Goal: Information Seeking & Learning: Learn about a topic

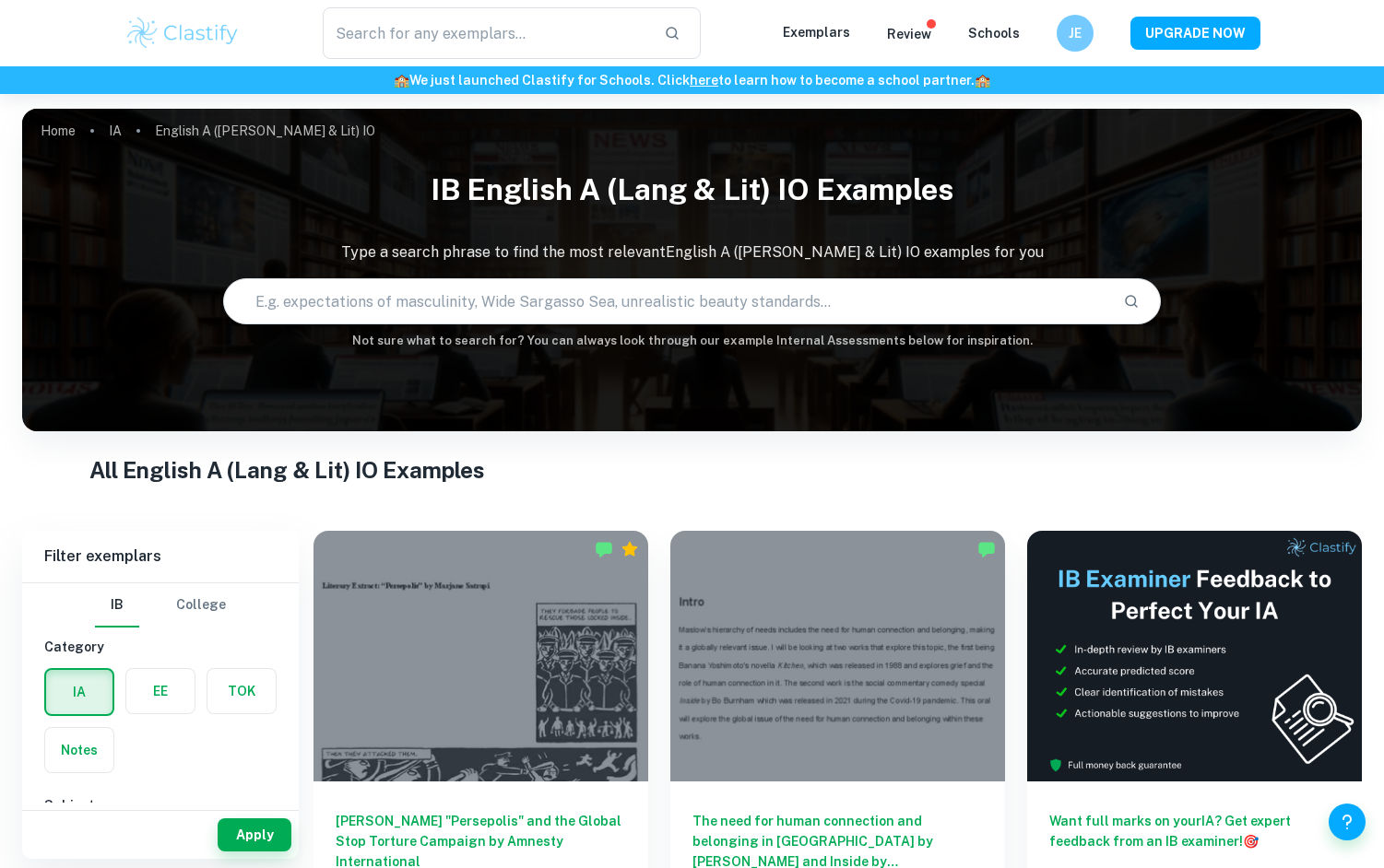
click at [573, 292] on input "text" at bounding box center [665, 301] width 884 height 51
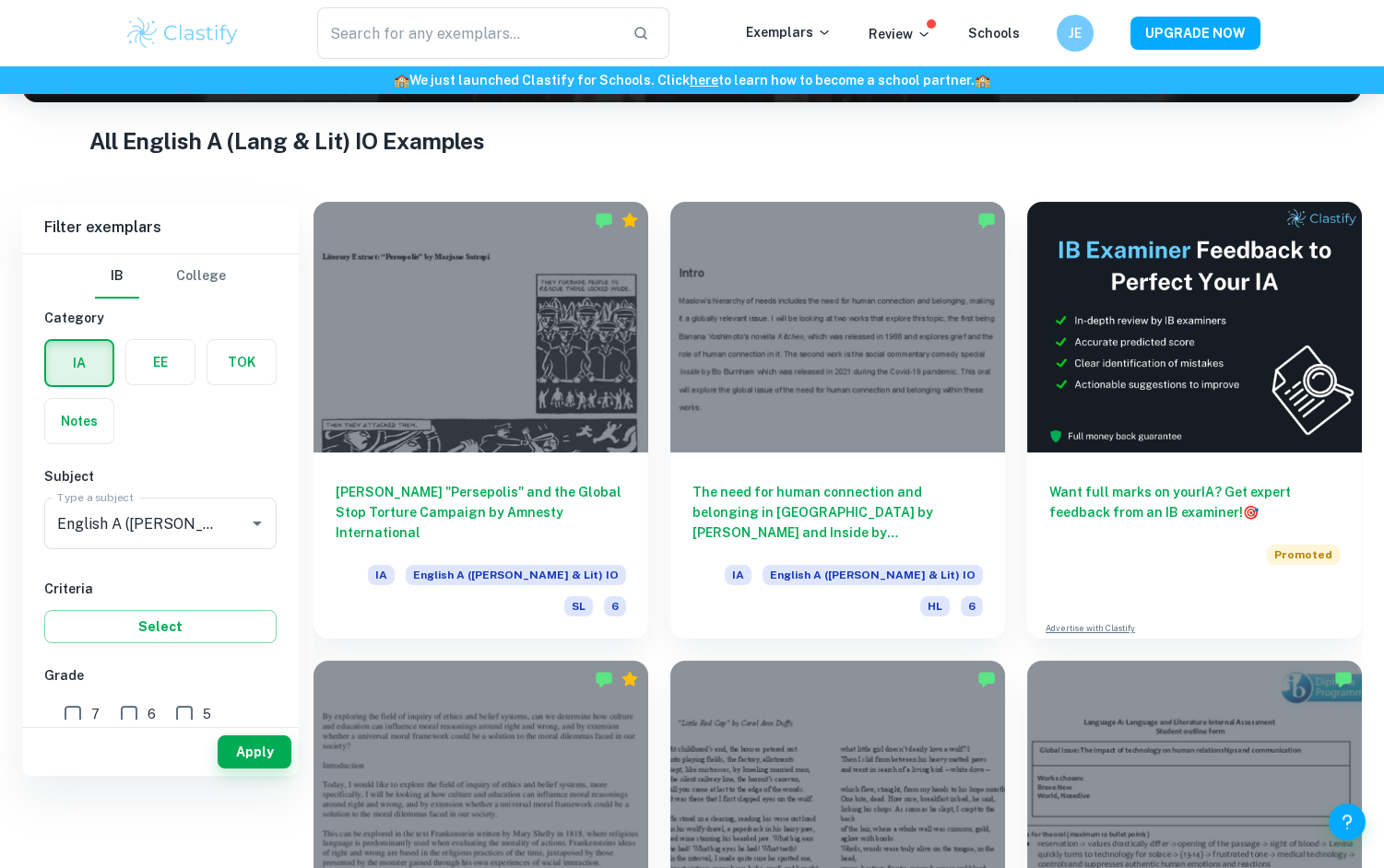
scroll to position [394, 0]
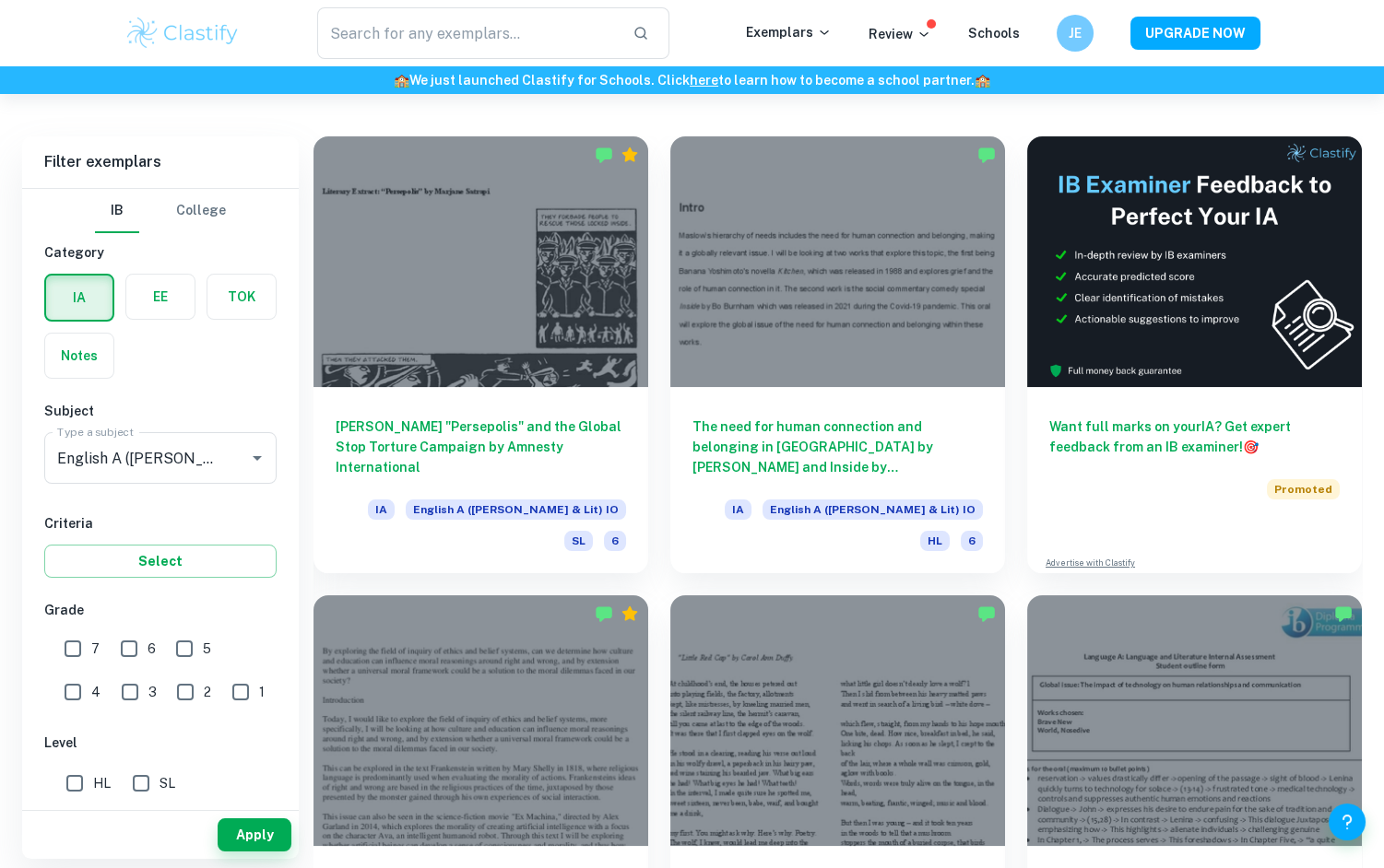
type input "business"
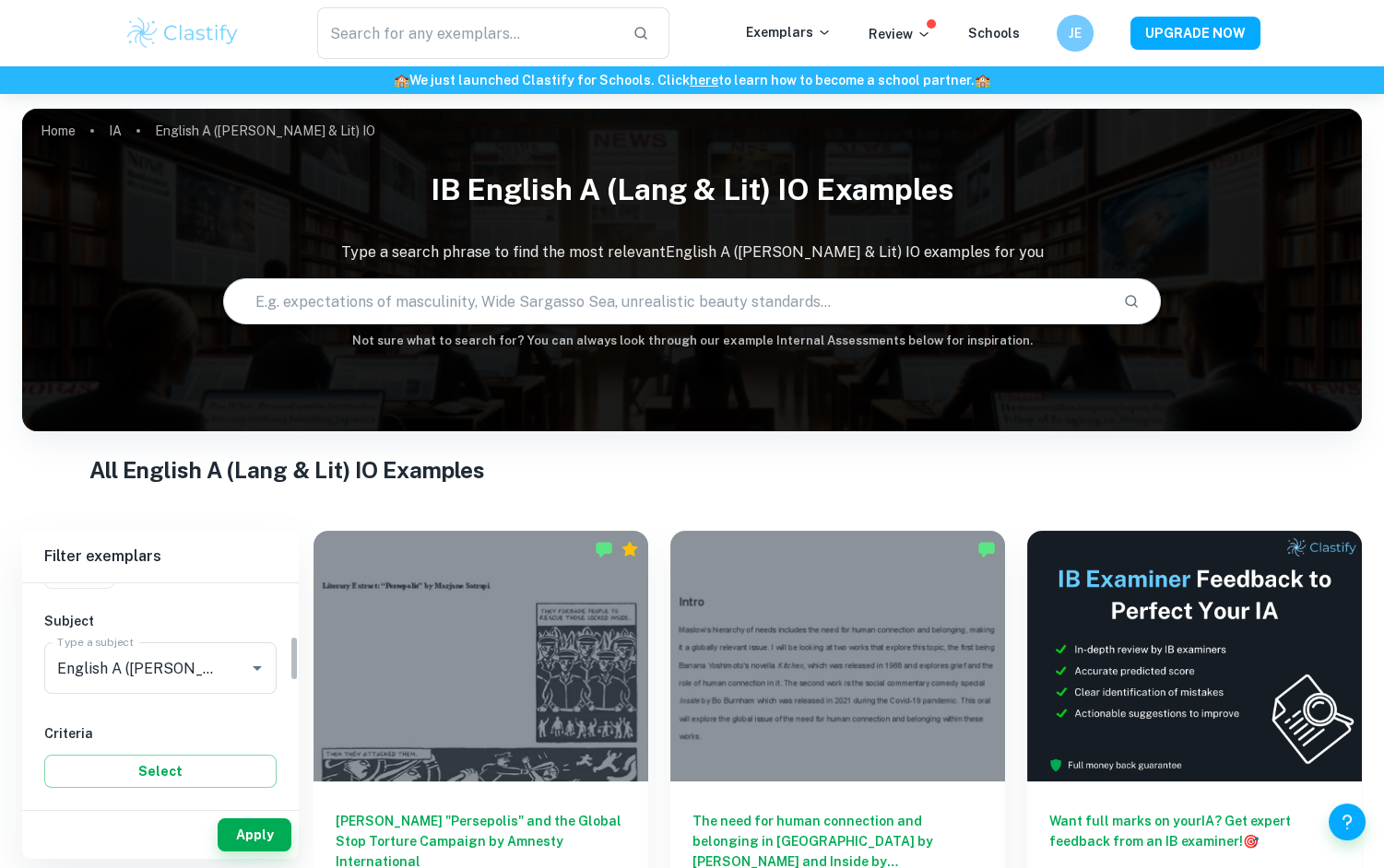
scroll to position [157, 0]
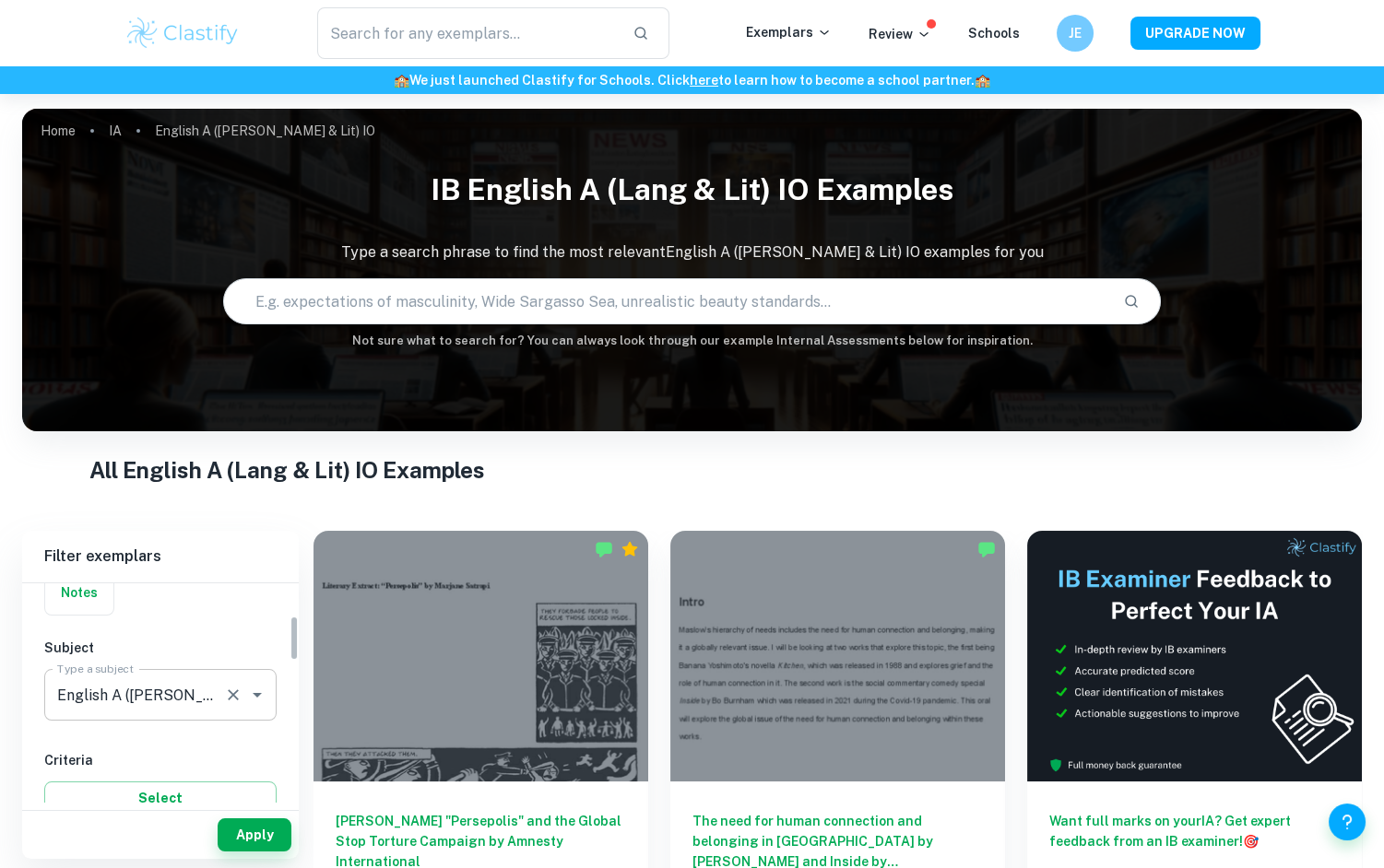
click at [141, 714] on div "English A (Lang & Lit) IO Type a subject" at bounding box center [160, 695] width 233 height 51
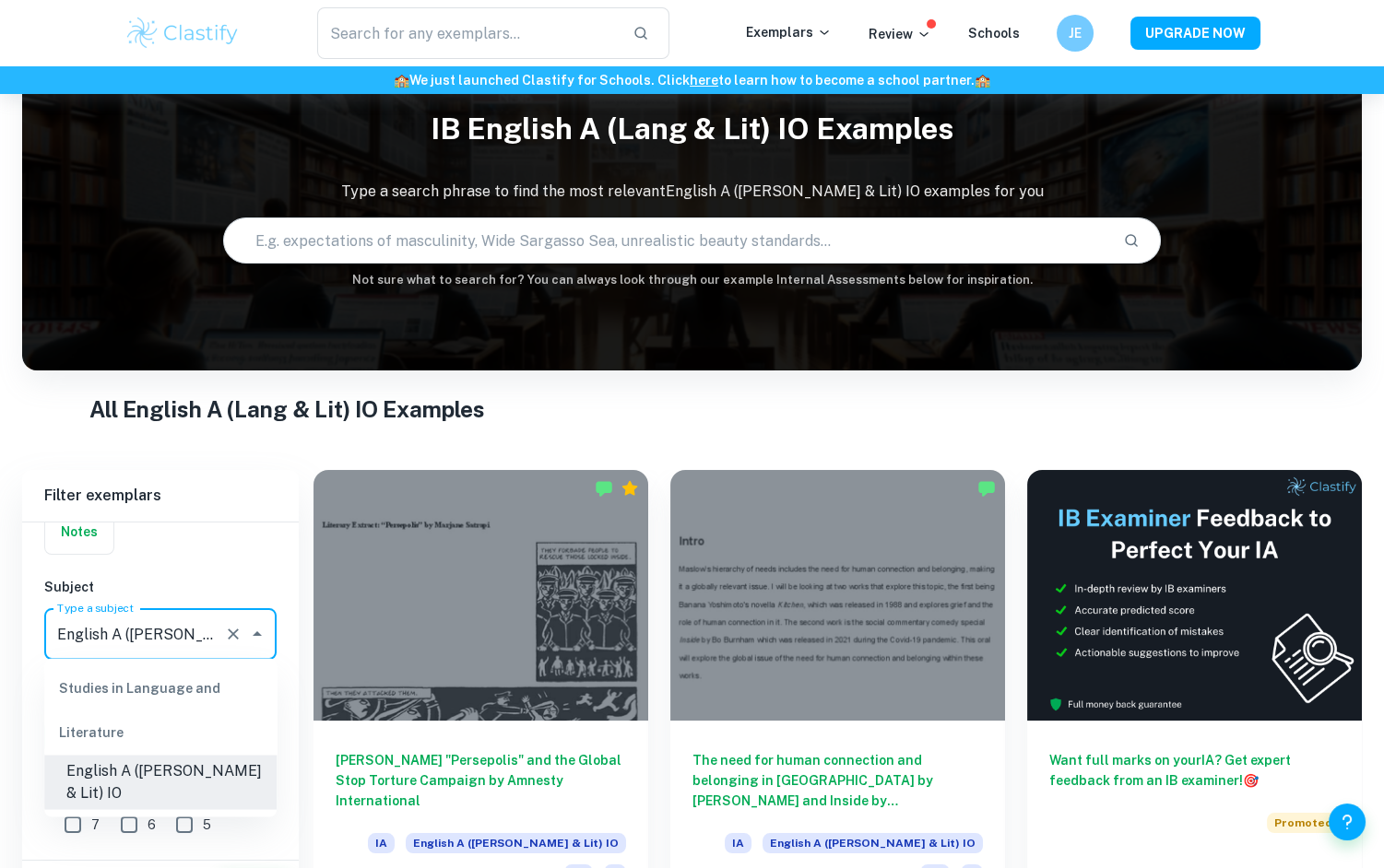
scroll to position [146, 0]
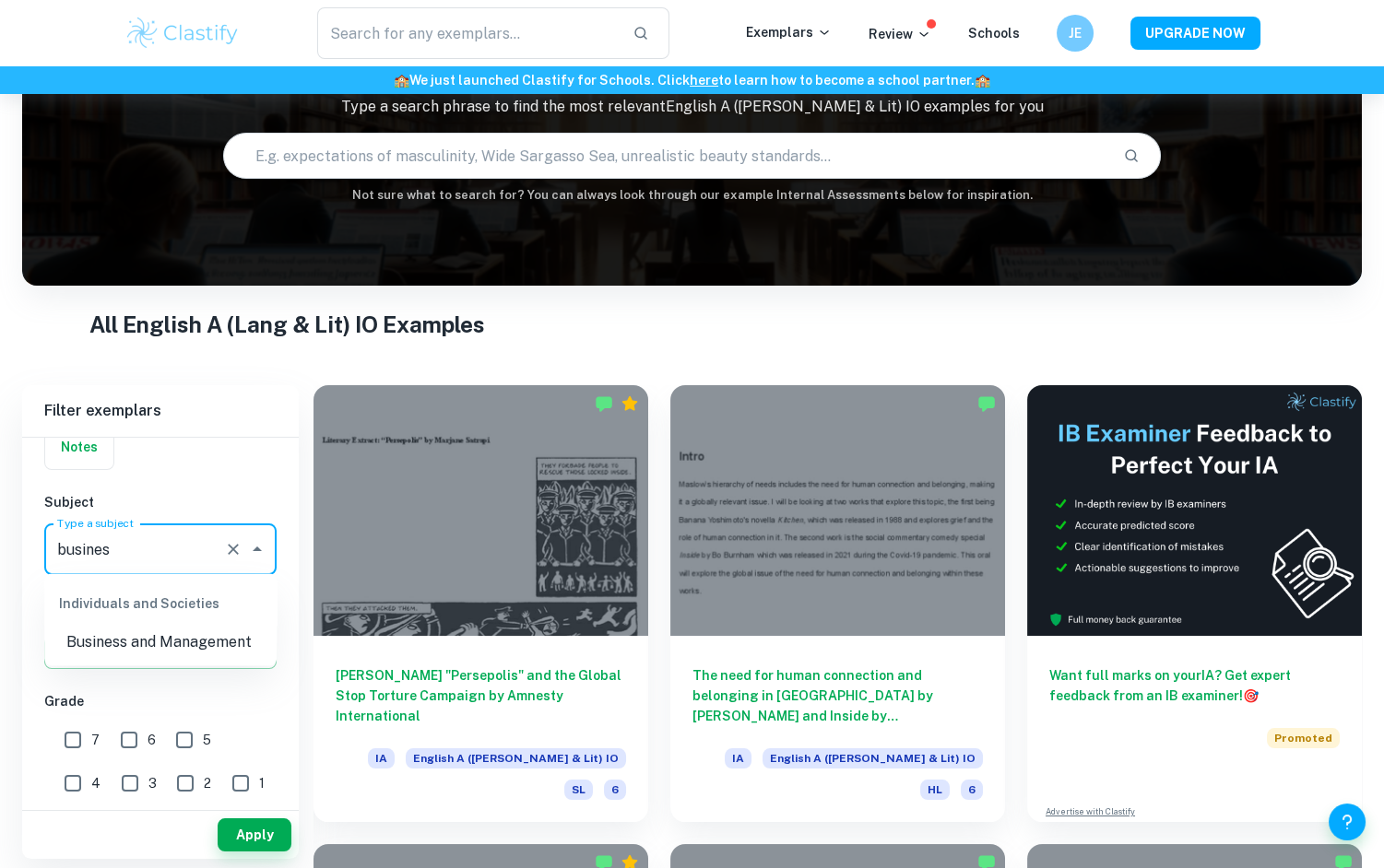
click at [131, 641] on li "Business and Management" at bounding box center [160, 641] width 233 height 33
type input "Business and Management"
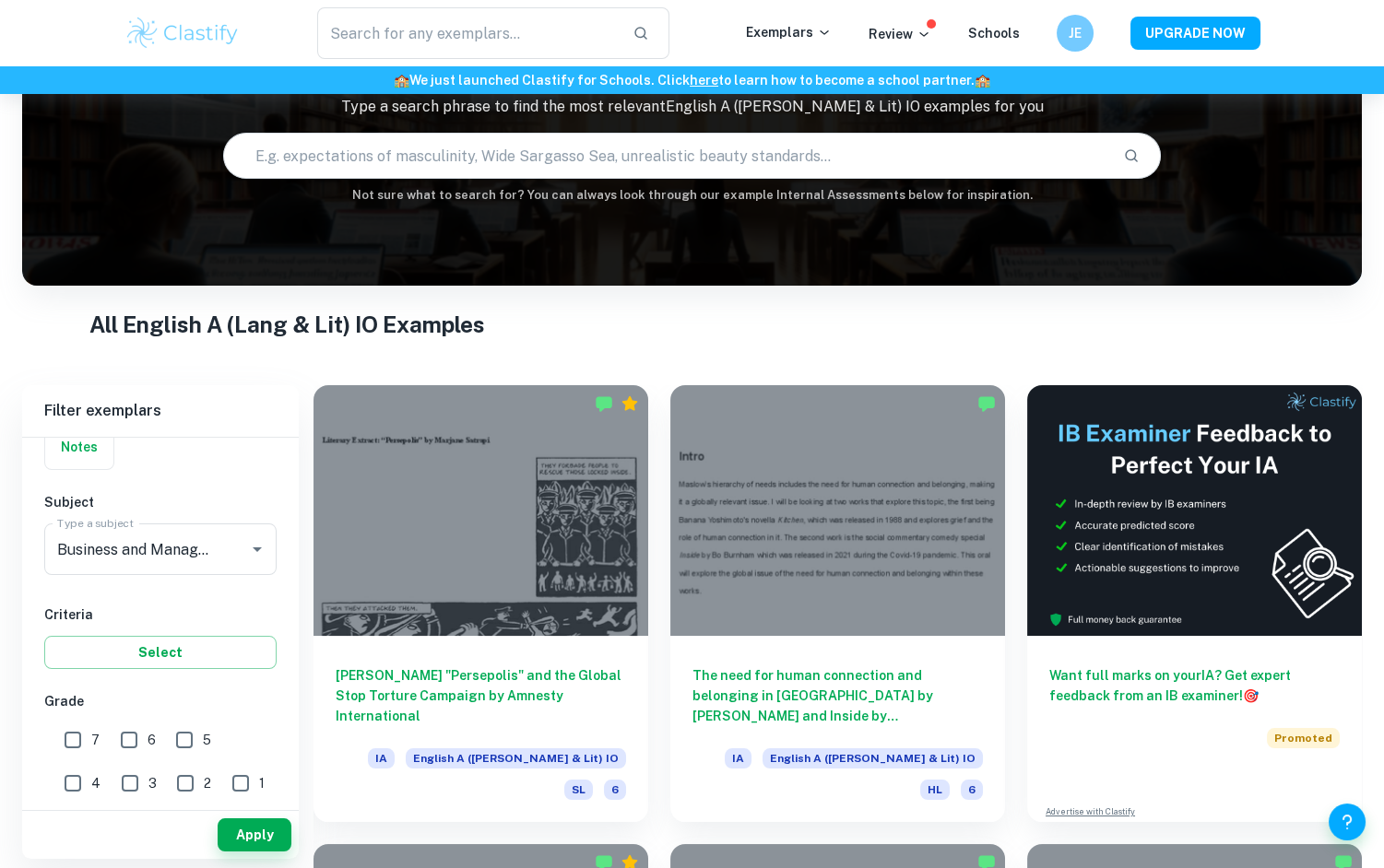
click at [146, 604] on h6 "Criteria" at bounding box center [160, 614] width 233 height 20
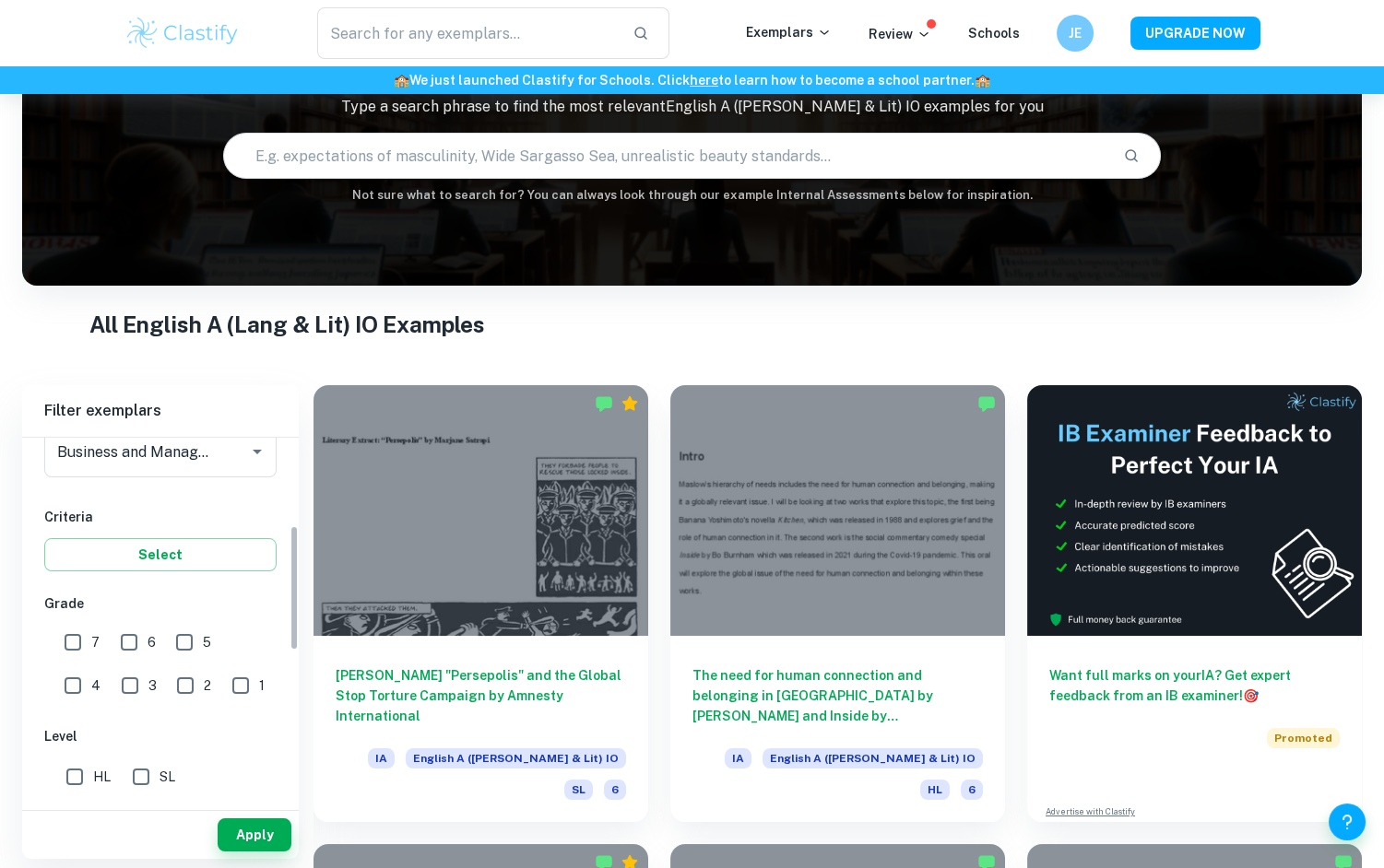
scroll to position [327, 0]
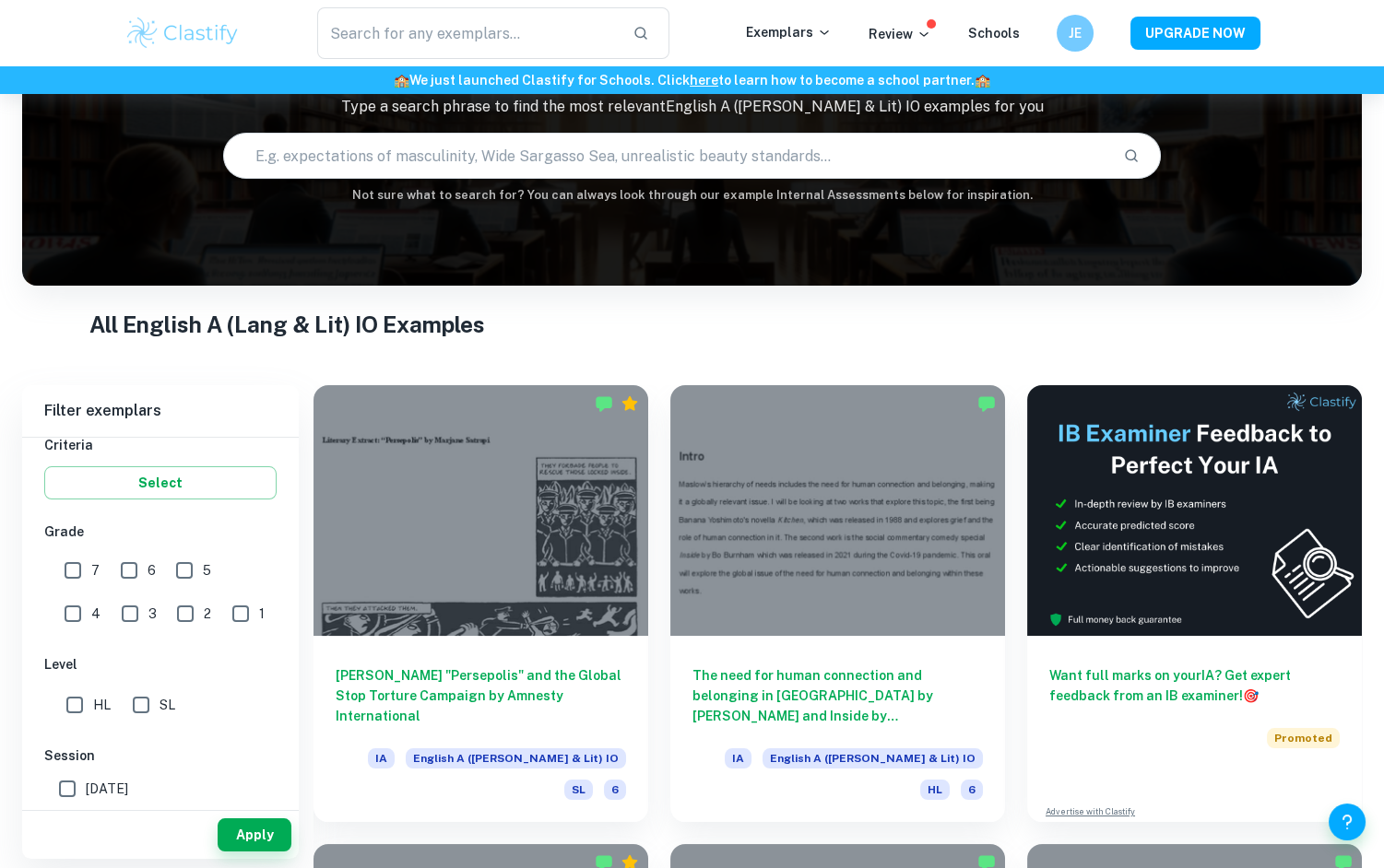
click at [63, 712] on input "HL" at bounding box center [74, 704] width 37 height 37
checkbox input "true"
click at [254, 826] on button "Apply" at bounding box center [254, 835] width 73 height 33
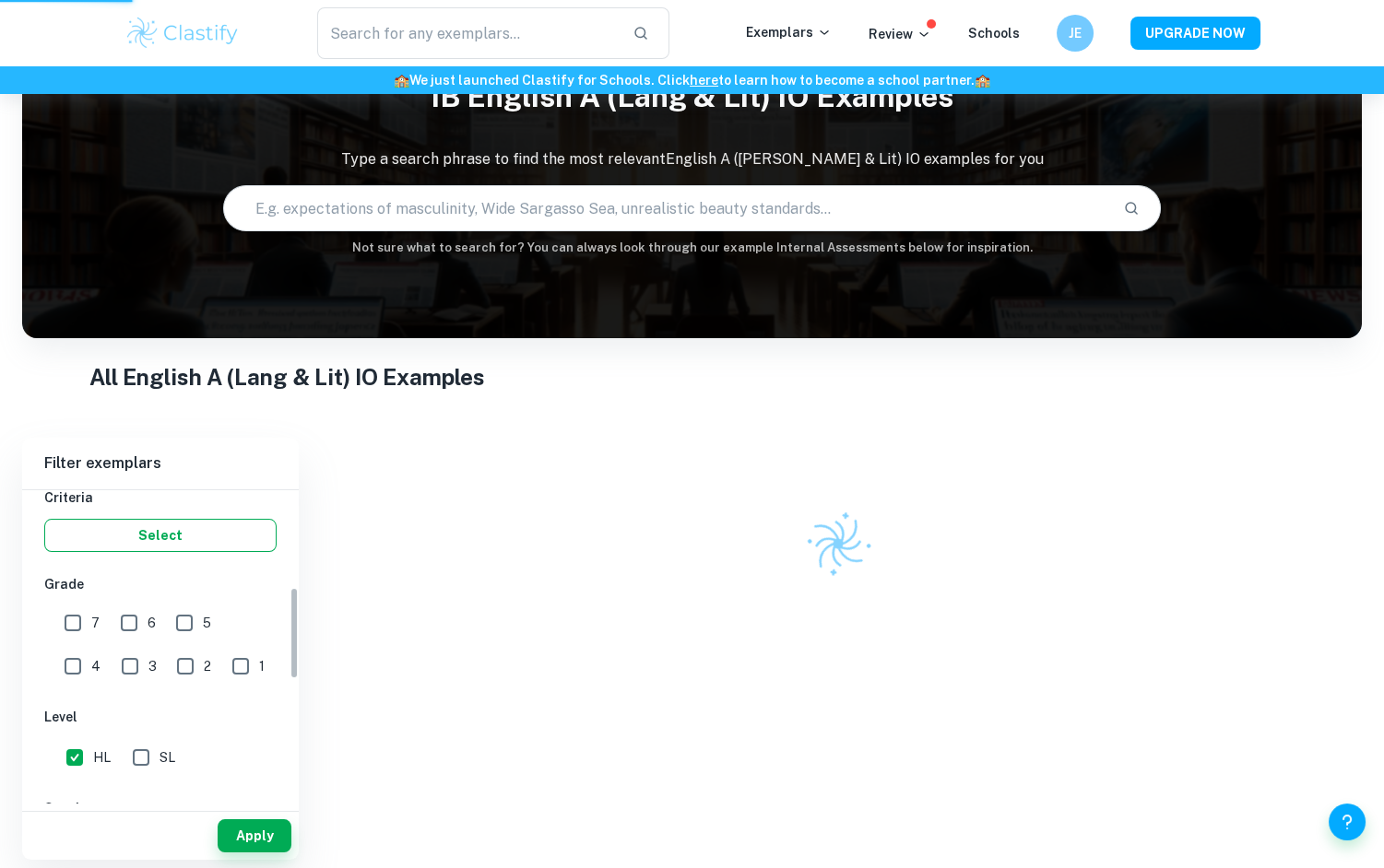
click at [182, 518] on button "Select" at bounding box center [160, 535] width 233 height 33
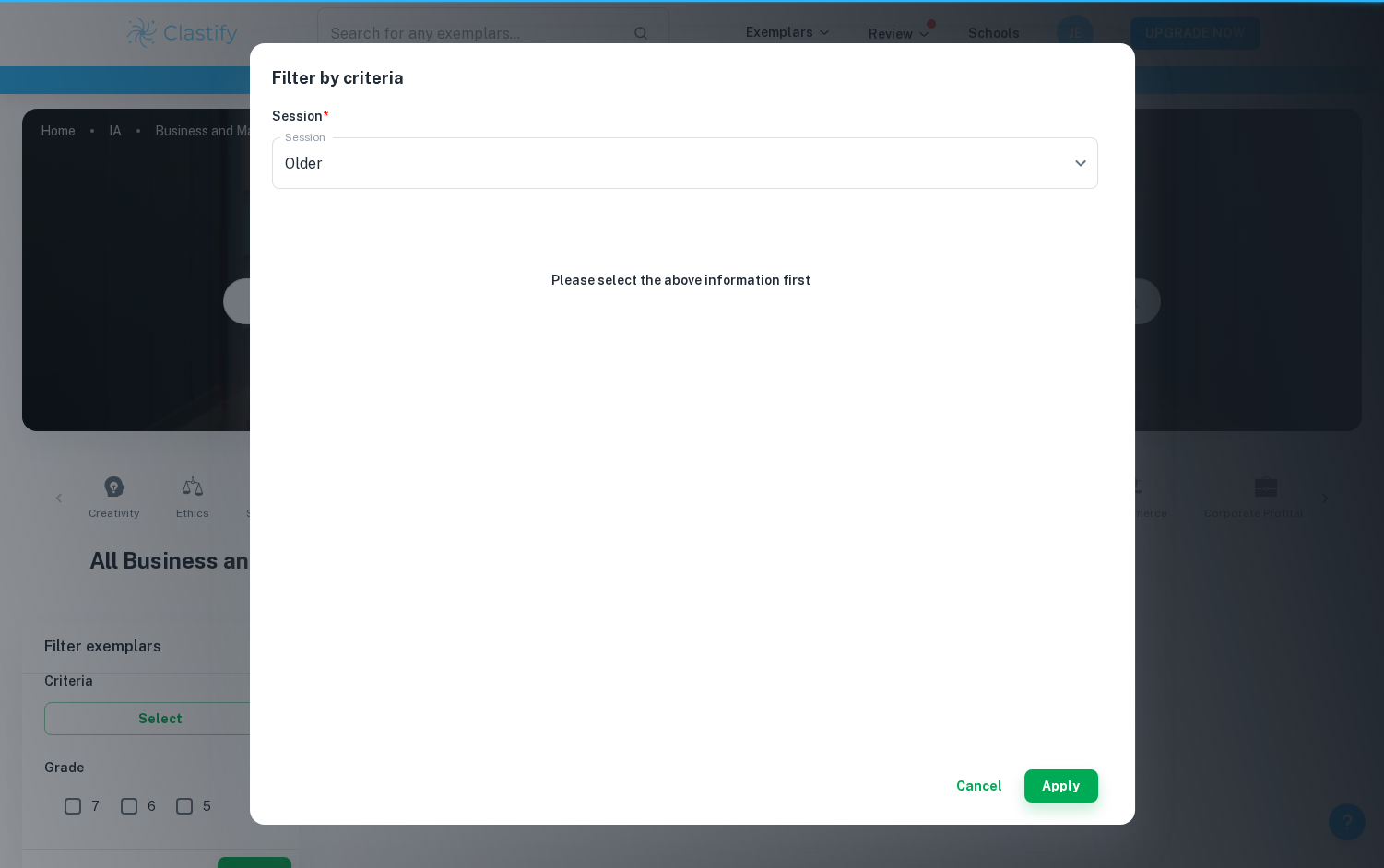
click at [175, 529] on div "Filter by criteria Session * Session Older current Session Please select the ab…" at bounding box center [692, 434] width 1384 height 868
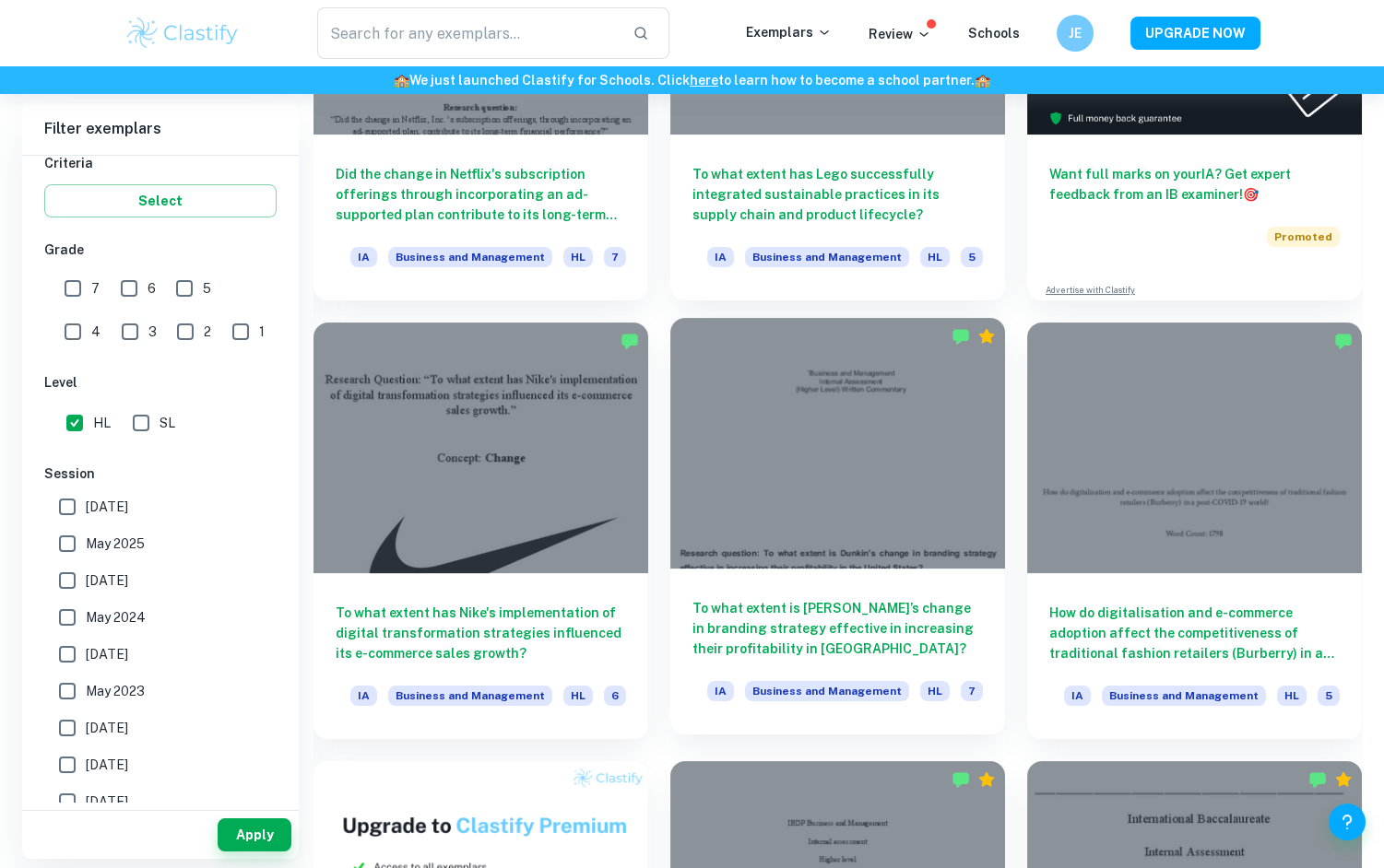
scroll to position [737, 0]
click at [845, 410] on div at bounding box center [837, 444] width 335 height 251
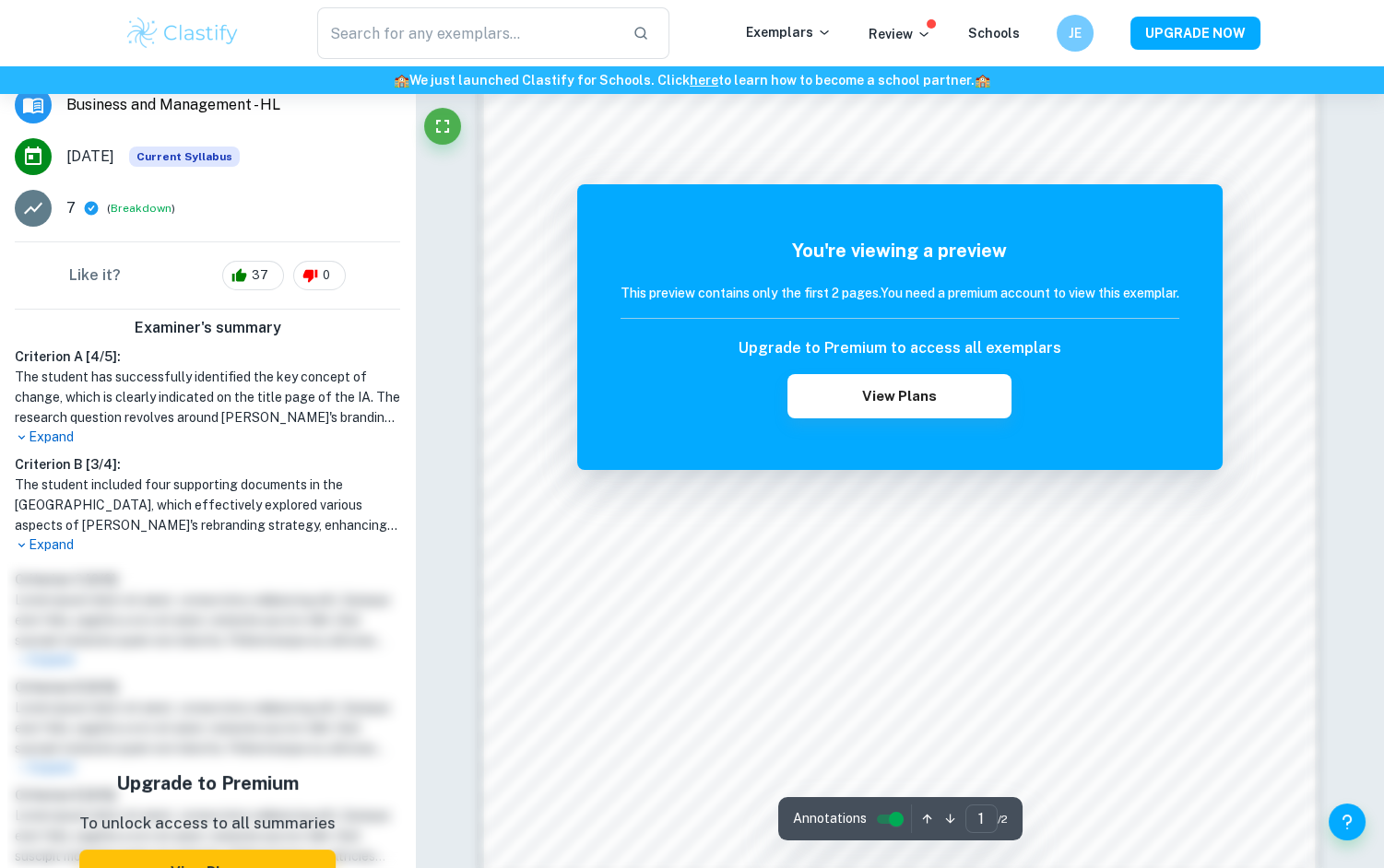
scroll to position [1665, 0]
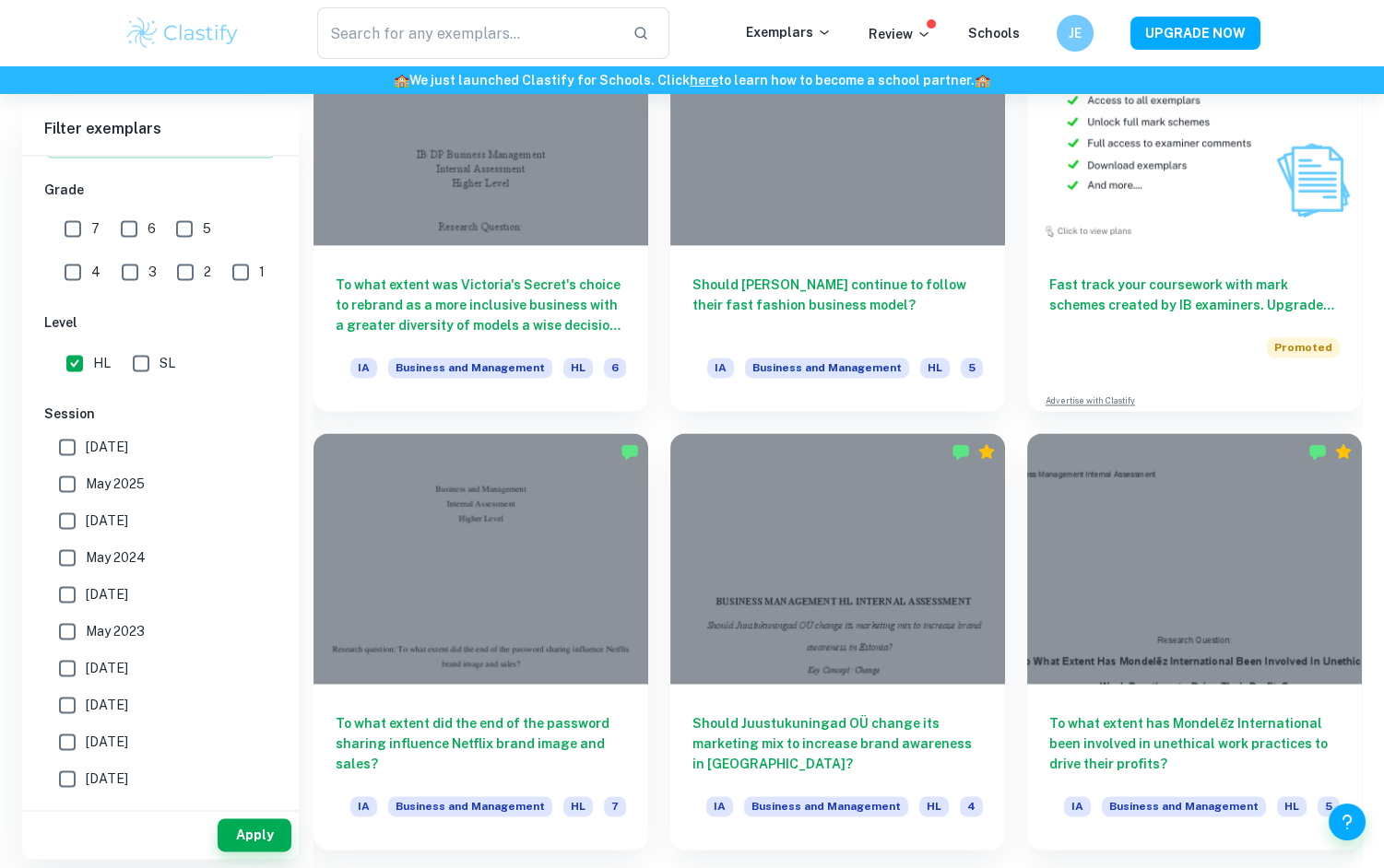
scroll to position [6117, 0]
